Goal: Information Seeking & Learning: Learn about a topic

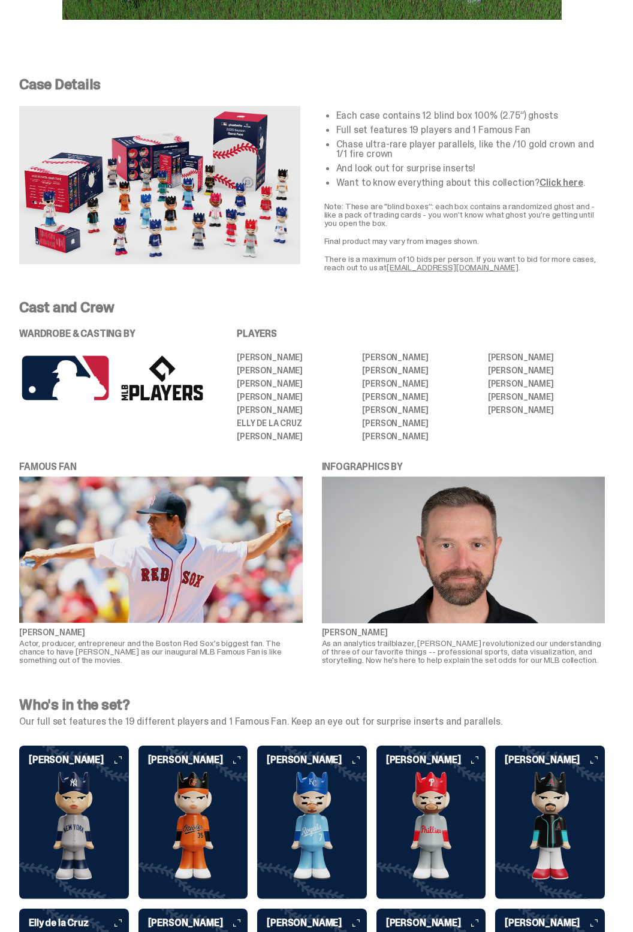
scroll to position [1906, 0]
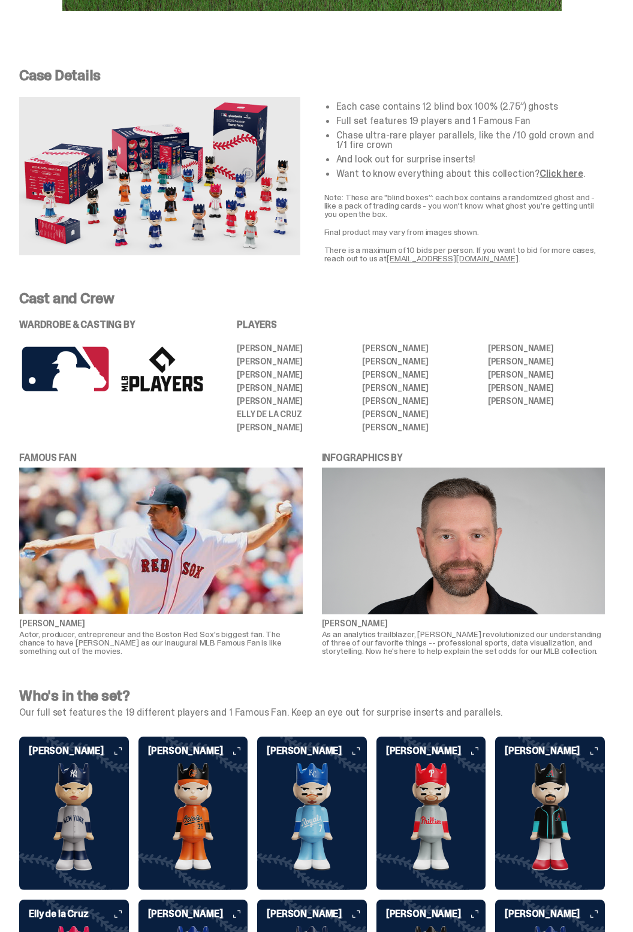
click at [563, 180] on link "Click here" at bounding box center [560, 173] width 43 height 13
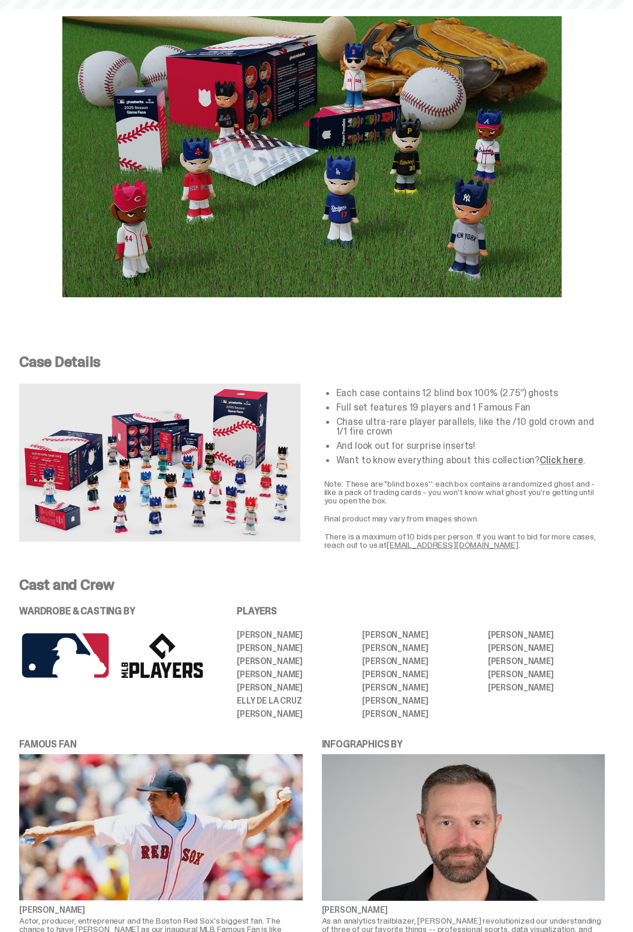
scroll to position [1607, 0]
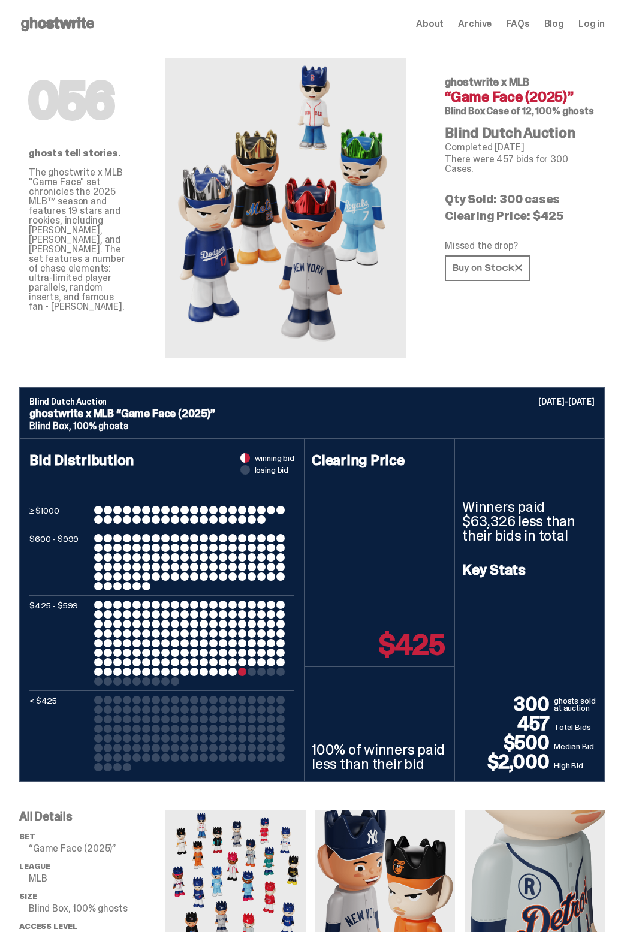
click at [277, 628] on div at bounding box center [280, 624] width 8 height 8
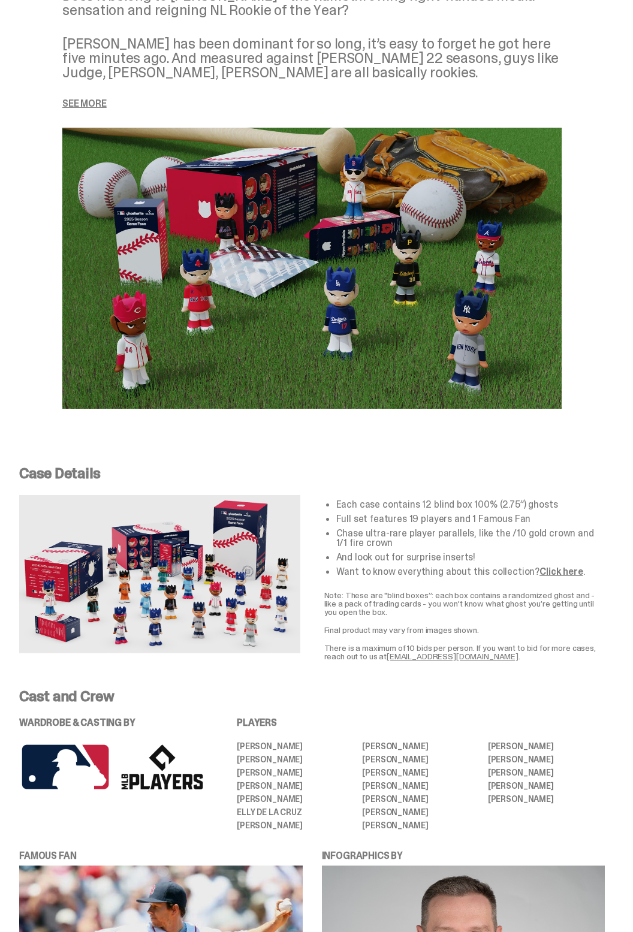
scroll to position [1512, 0]
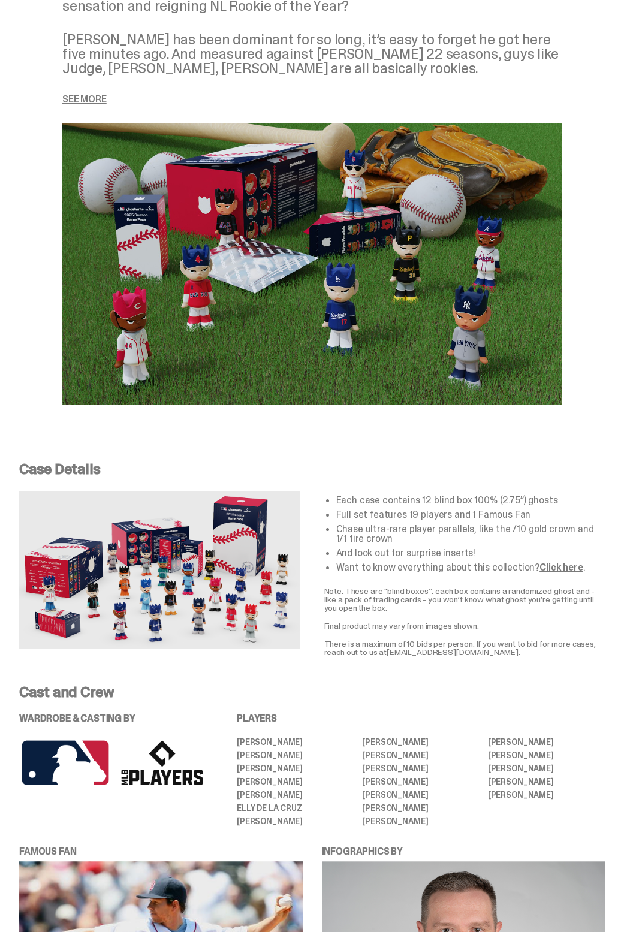
copy div "PLAYERS [PERSON_NAME] [PERSON_NAME] [PERSON_NAME] [PERSON_NAME] [PERSON_NAME] […"
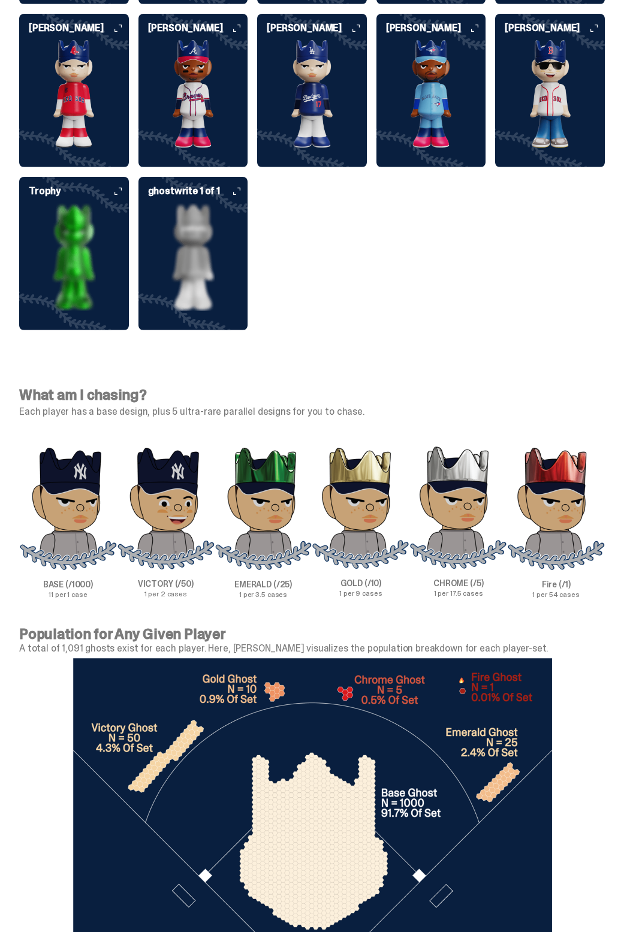
scroll to position [3120, 0]
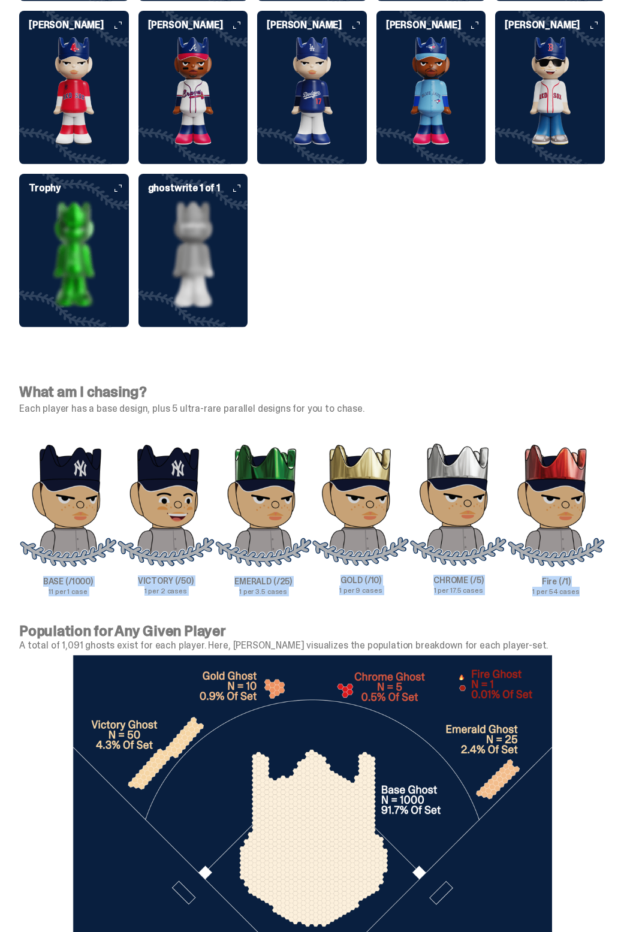
copy div "BASE (/1000) 11 per 1 case VICTORY (/50) 1 per 2 cases EMERALD (/25) 1 per 3.5 …"
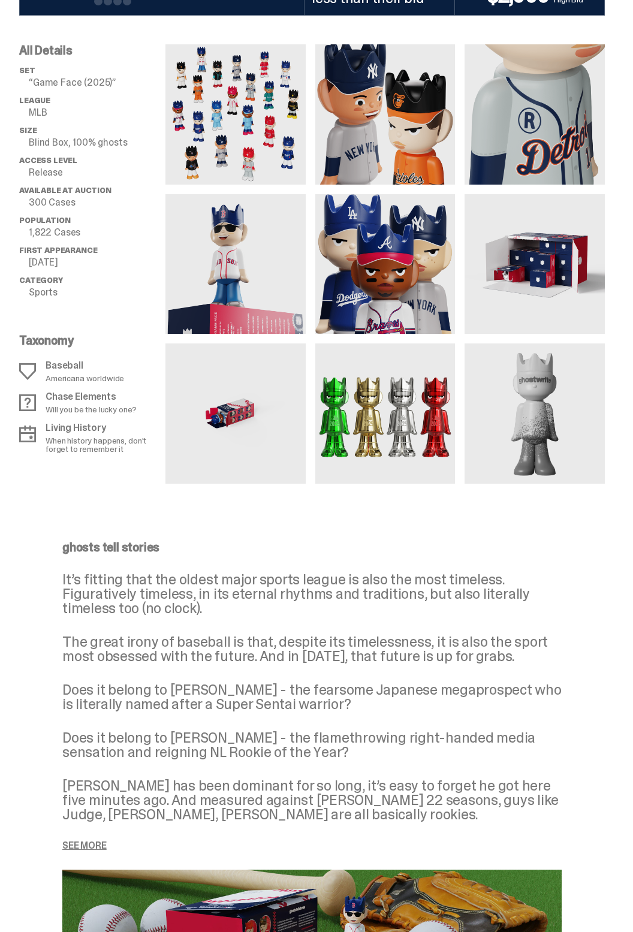
scroll to position [578, 0]
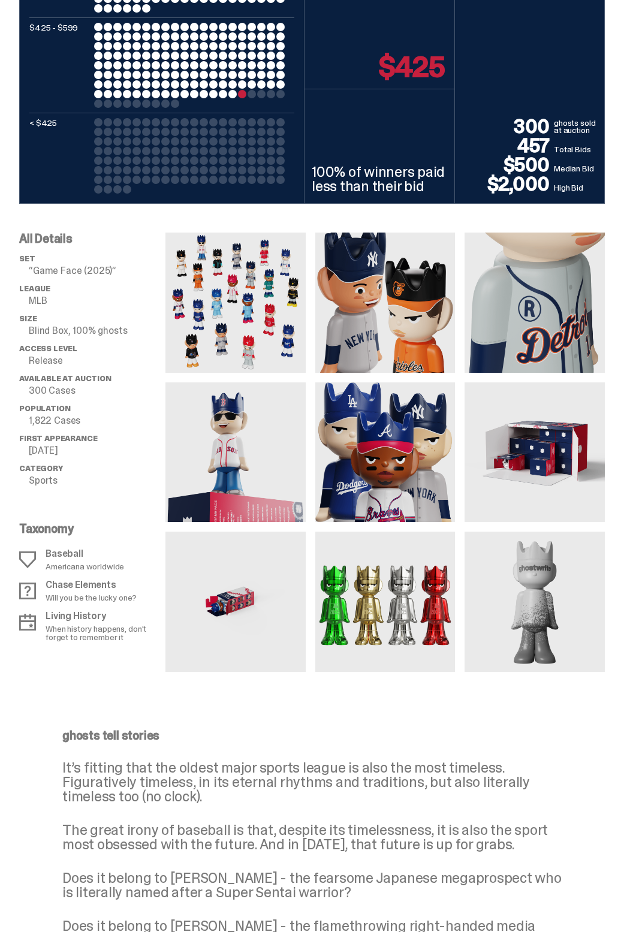
click at [26, 413] on span "Population" at bounding box center [44, 408] width 51 height 10
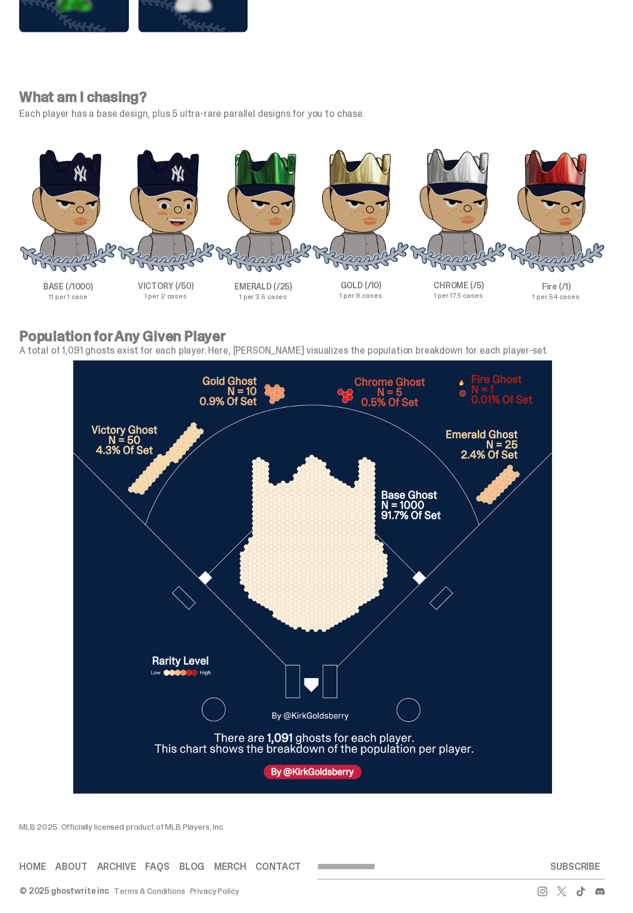
scroll to position [3444, 0]
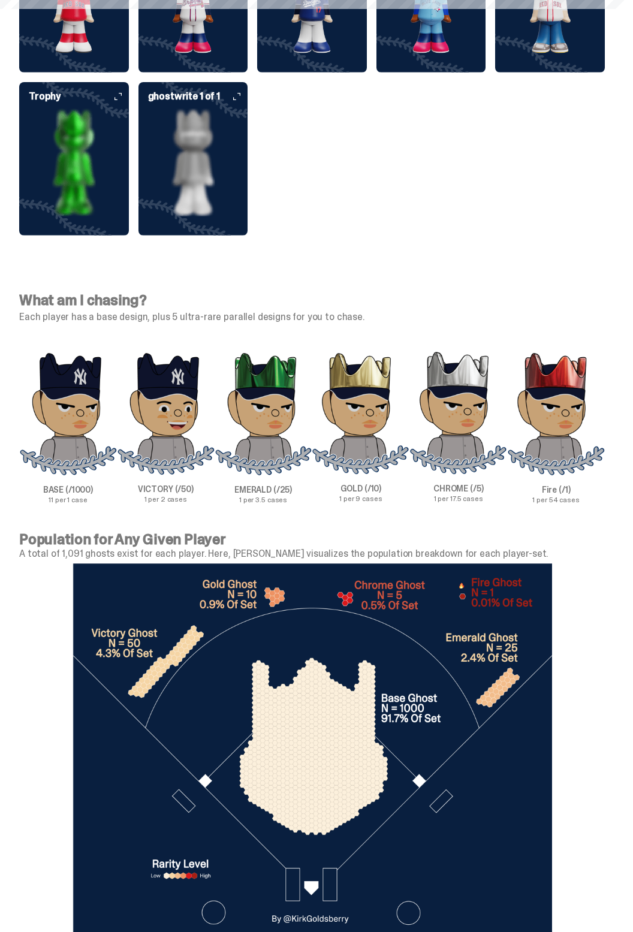
scroll to position [3250, 0]
